Goal: Task Accomplishment & Management: Use online tool/utility

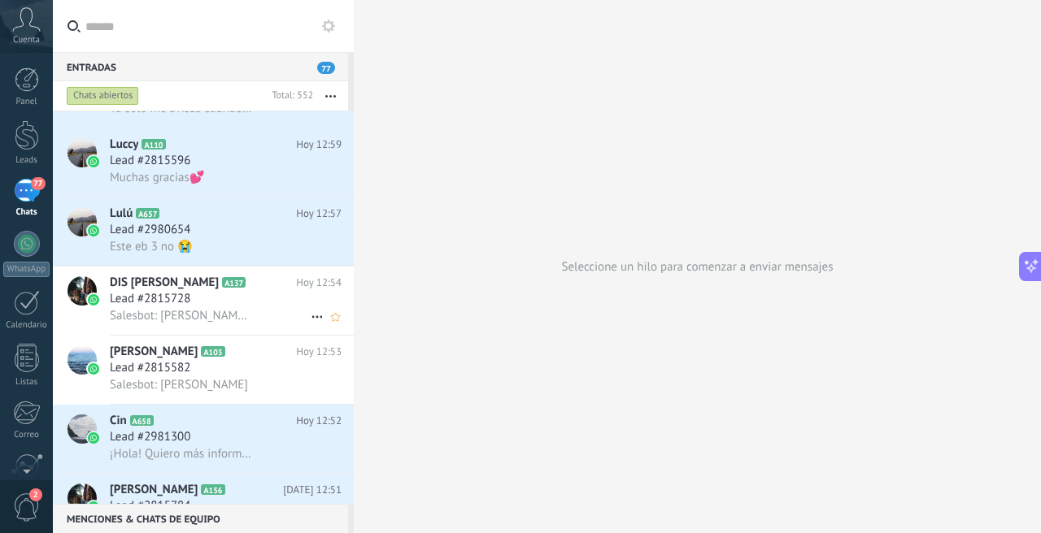
scroll to position [136, 0]
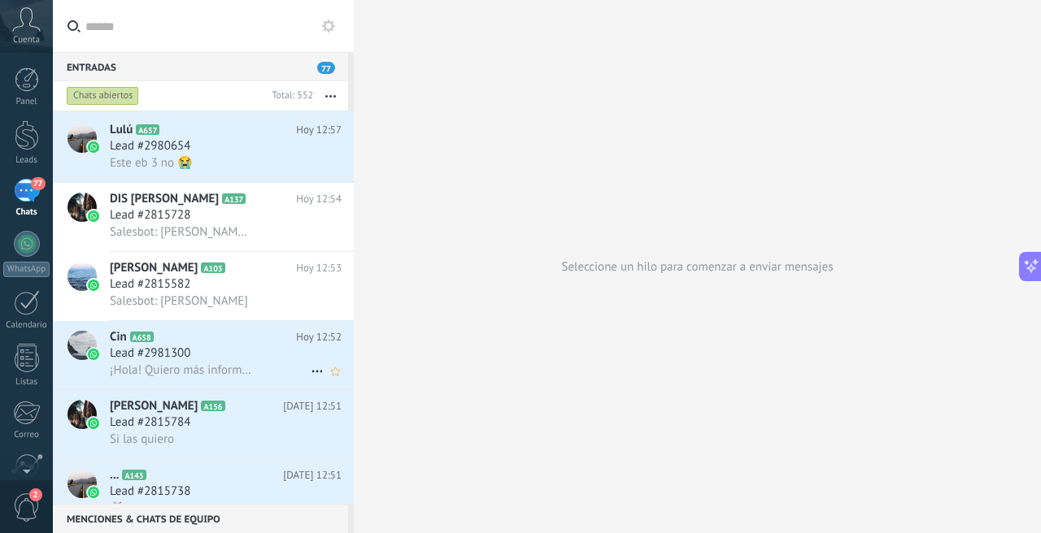
click at [232, 349] on div "Lead #2981300" at bounding box center [226, 353] width 232 height 16
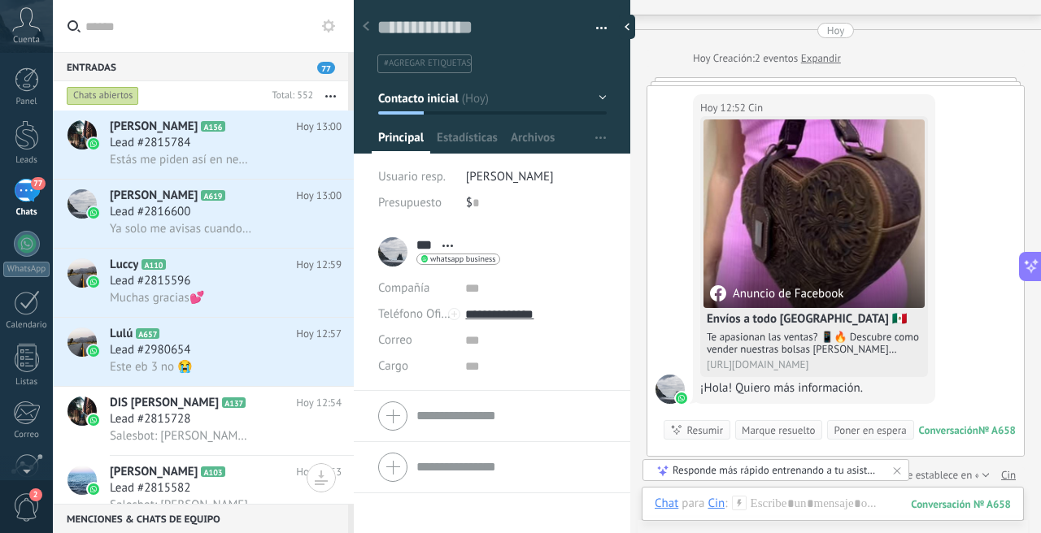
scroll to position [315, 0]
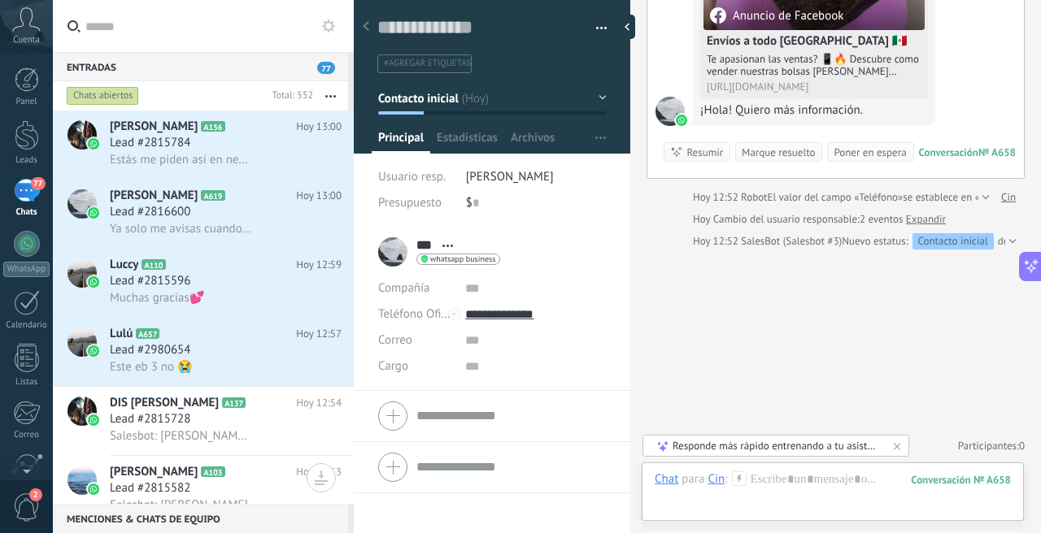
click at [932, 216] on link "Expandir" at bounding box center [926, 219] width 40 height 16
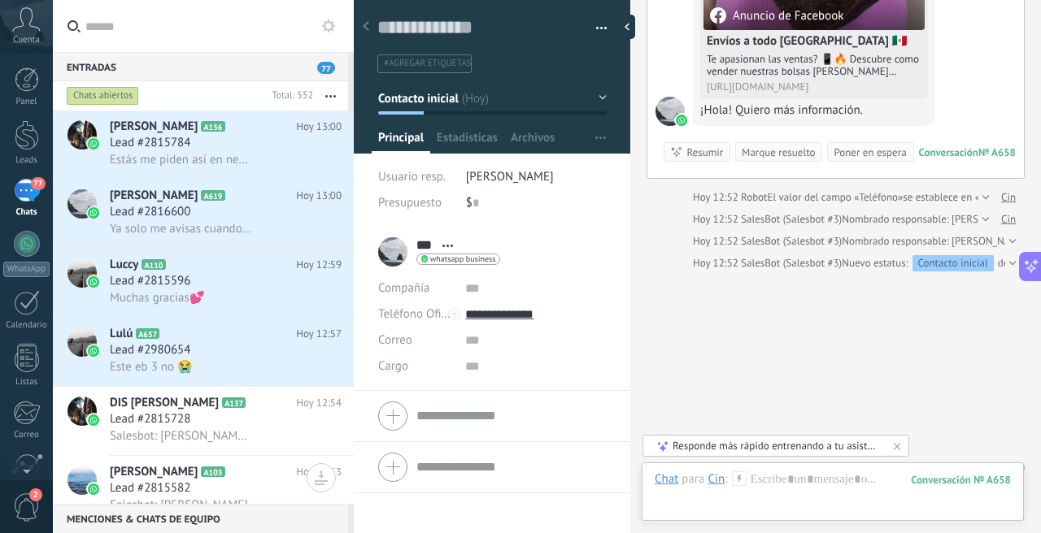
scroll to position [337, 0]
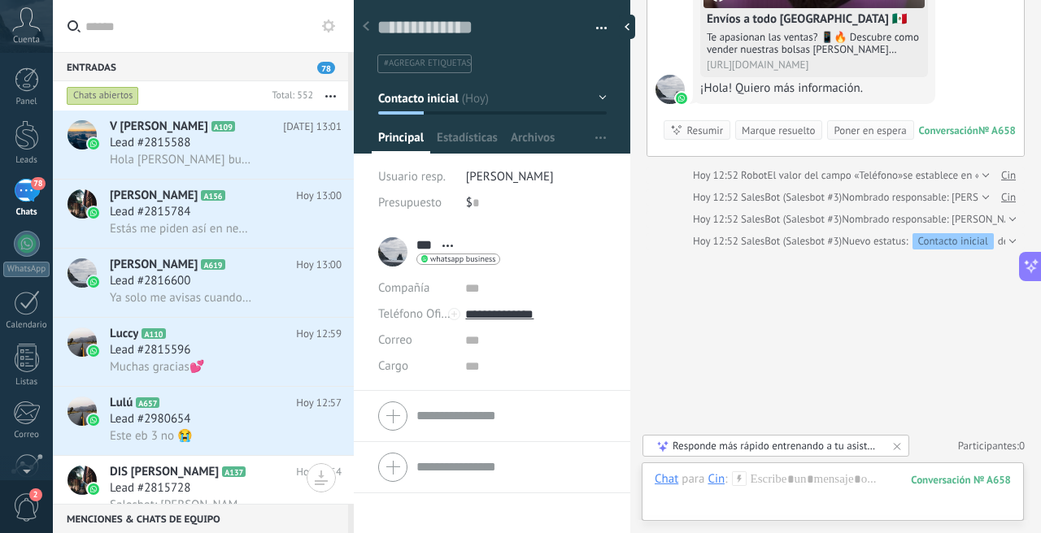
click at [115, 91] on div "Chats abiertos" at bounding box center [103, 96] width 72 height 20
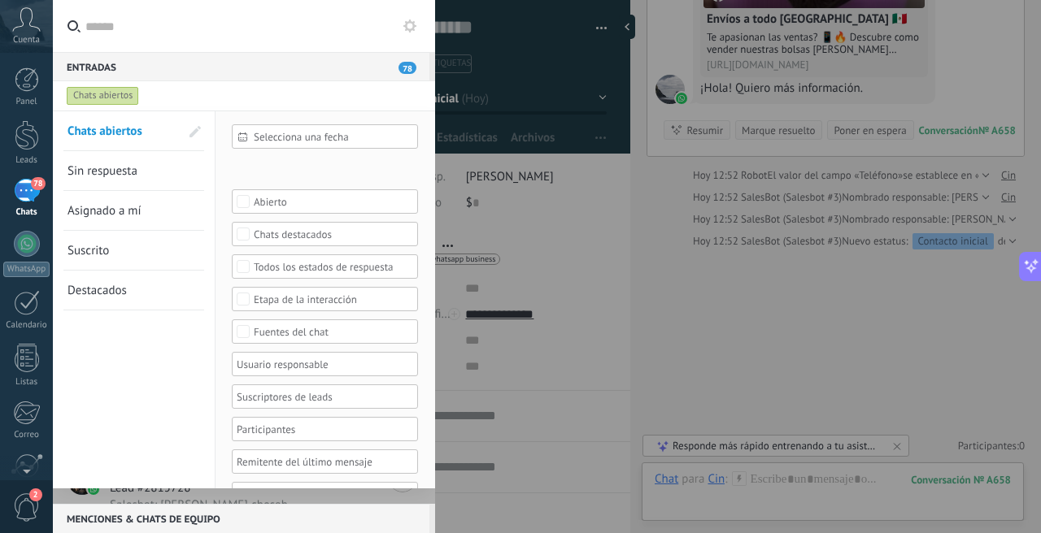
click at [273, 198] on div "Abierto" at bounding box center [325, 202] width 143 height 12
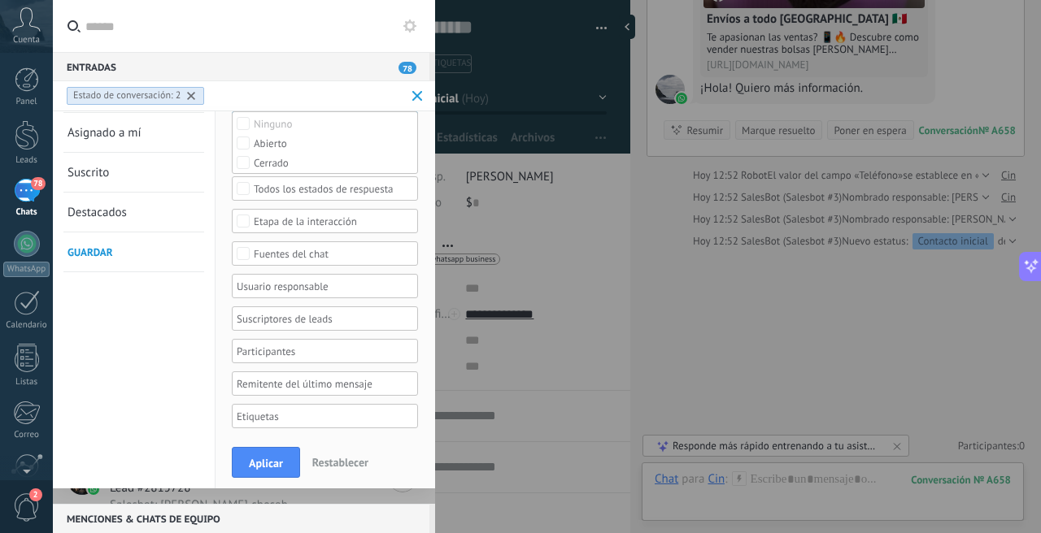
scroll to position [80, 0]
click at [271, 288] on div at bounding box center [319, 284] width 170 height 20
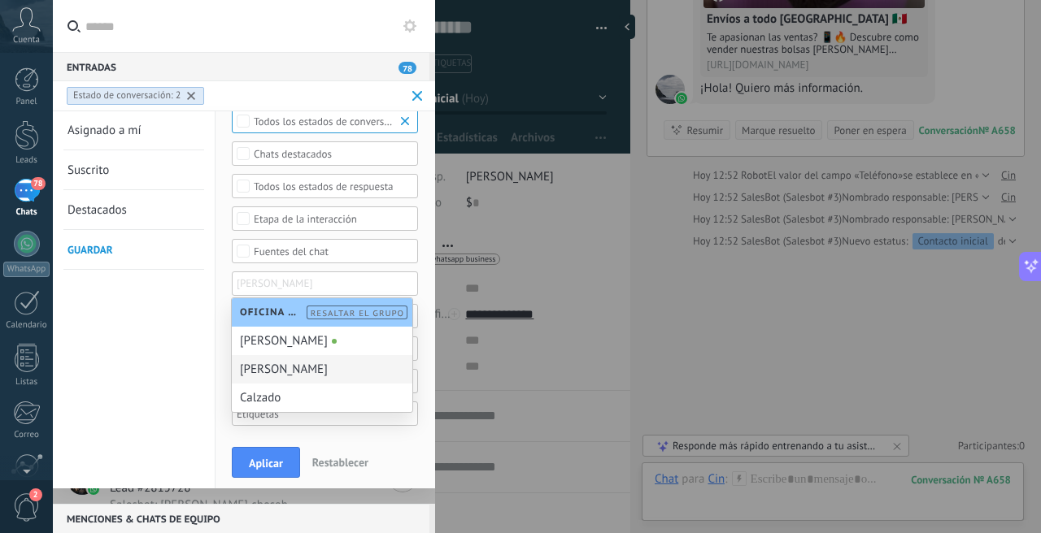
click at [270, 370] on div "[PERSON_NAME]" at bounding box center [322, 369] width 180 height 28
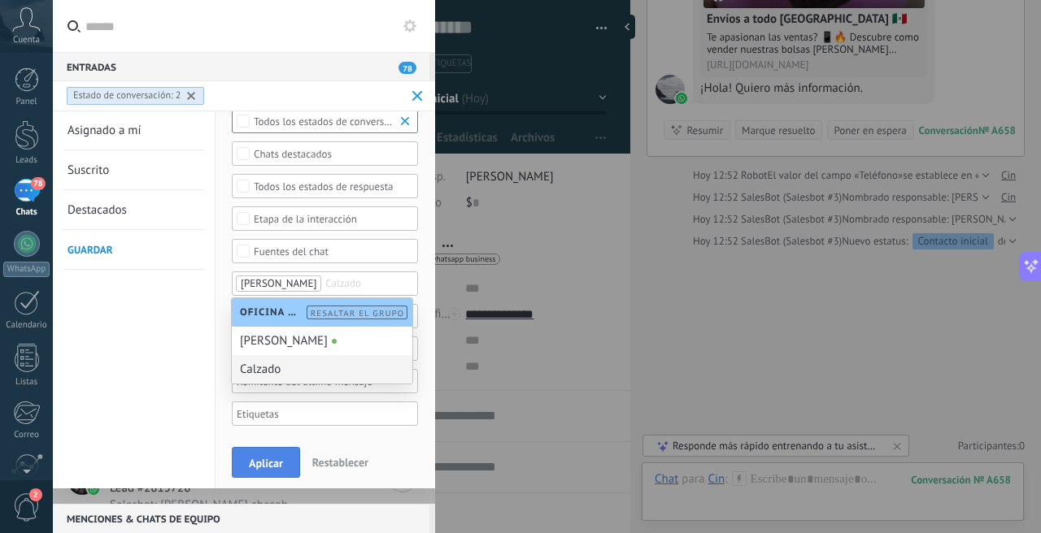
click at [267, 454] on button "Aplicar" at bounding box center [266, 462] width 68 height 31
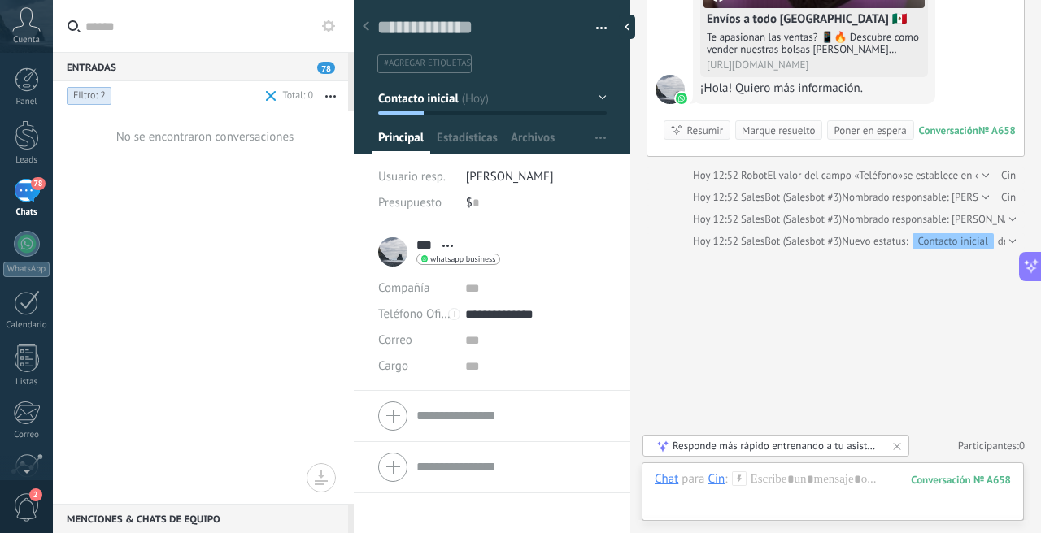
click at [273, 96] on span at bounding box center [271, 96] width 11 height 11
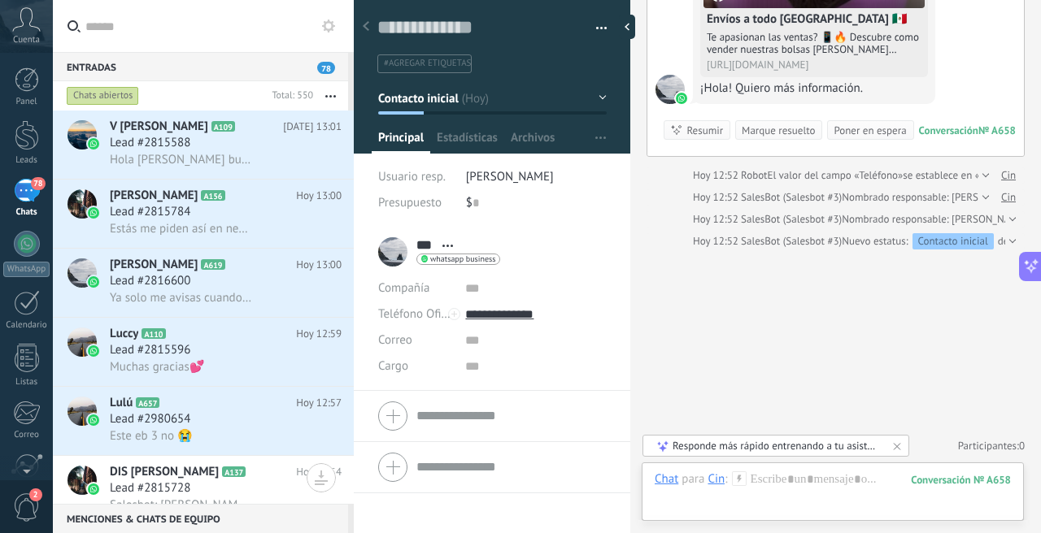
click at [103, 93] on div "Chats abiertos" at bounding box center [103, 96] width 72 height 20
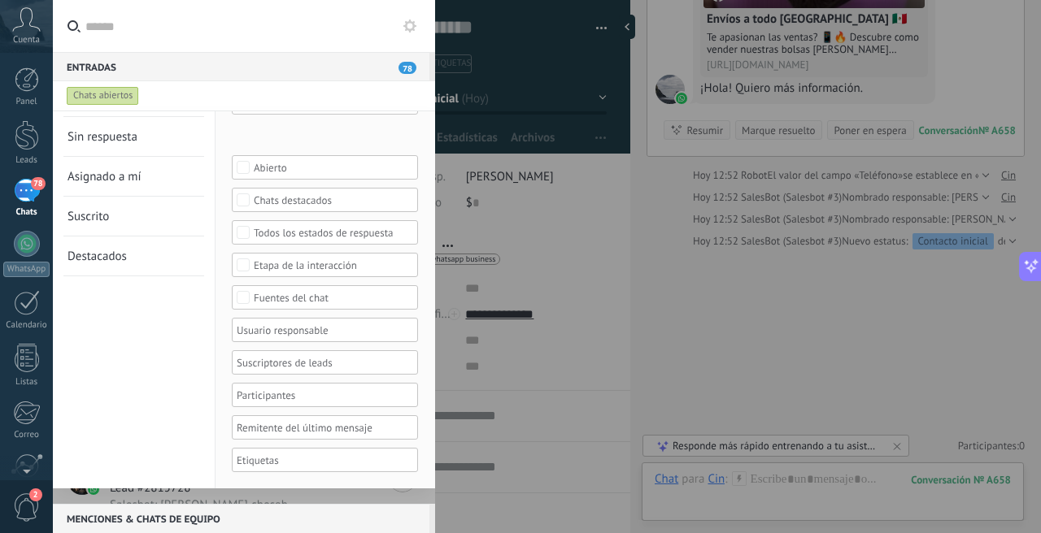
scroll to position [34, 0]
click at [259, 165] on div "Abierto" at bounding box center [325, 168] width 143 height 12
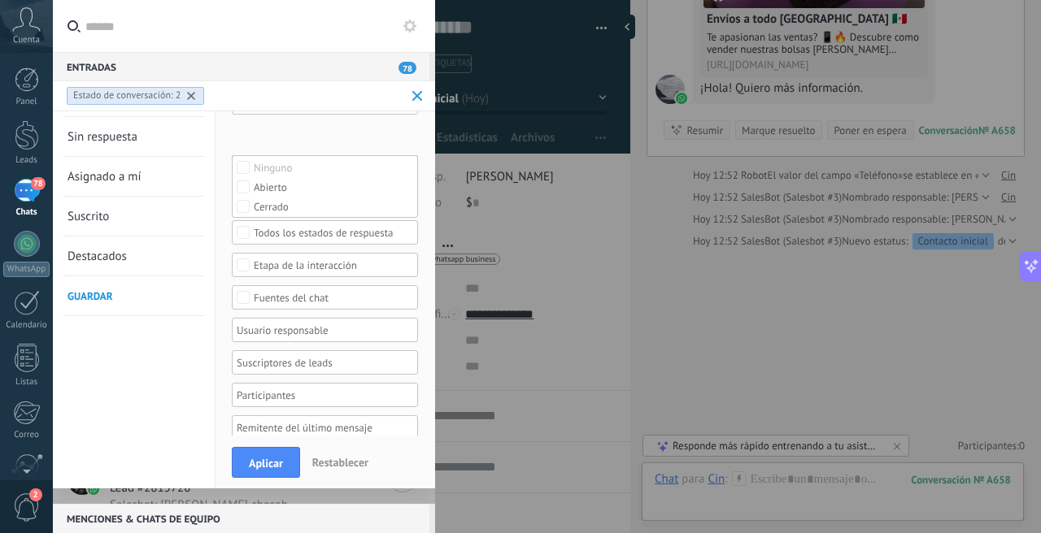
click at [242, 335] on div at bounding box center [319, 330] width 170 height 20
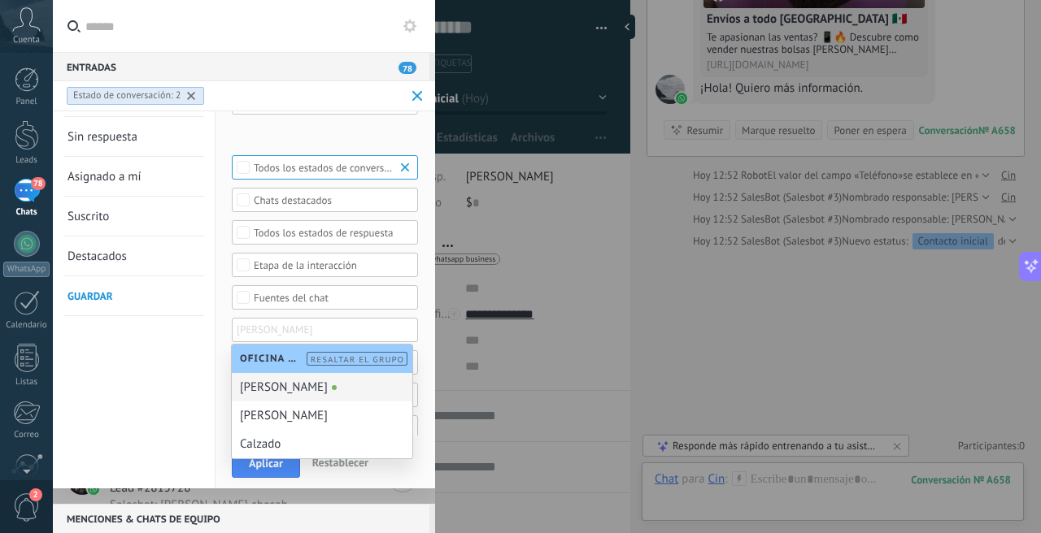
click at [259, 398] on div "[PERSON_NAME]" at bounding box center [322, 387] width 180 height 28
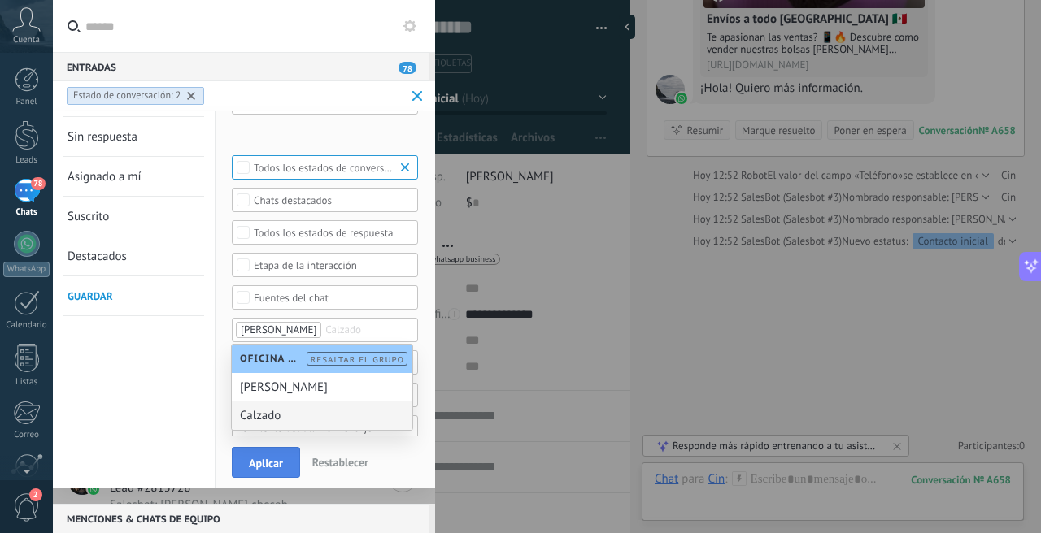
click at [272, 471] on button "Aplicar" at bounding box center [266, 462] width 68 height 31
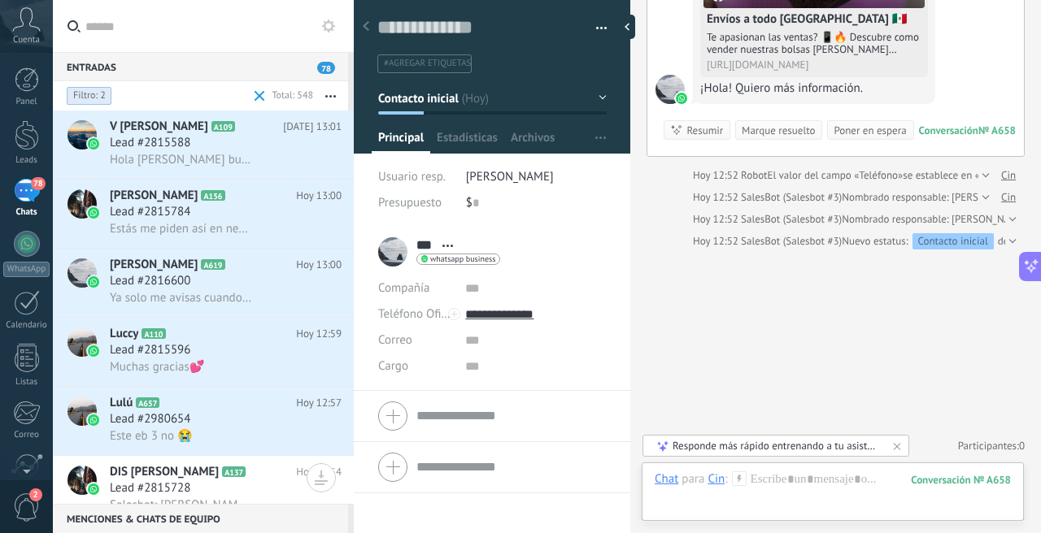
click at [254, 93] on span at bounding box center [259, 96] width 11 height 11
click at [749, 285] on div "Buscar Carga más [DATE] [DATE] Creación: 2 eventos Expandir [DATE] 12:52 Cin An…" at bounding box center [835, 98] width 411 height 871
